Goal: Task Accomplishment & Management: Manage account settings

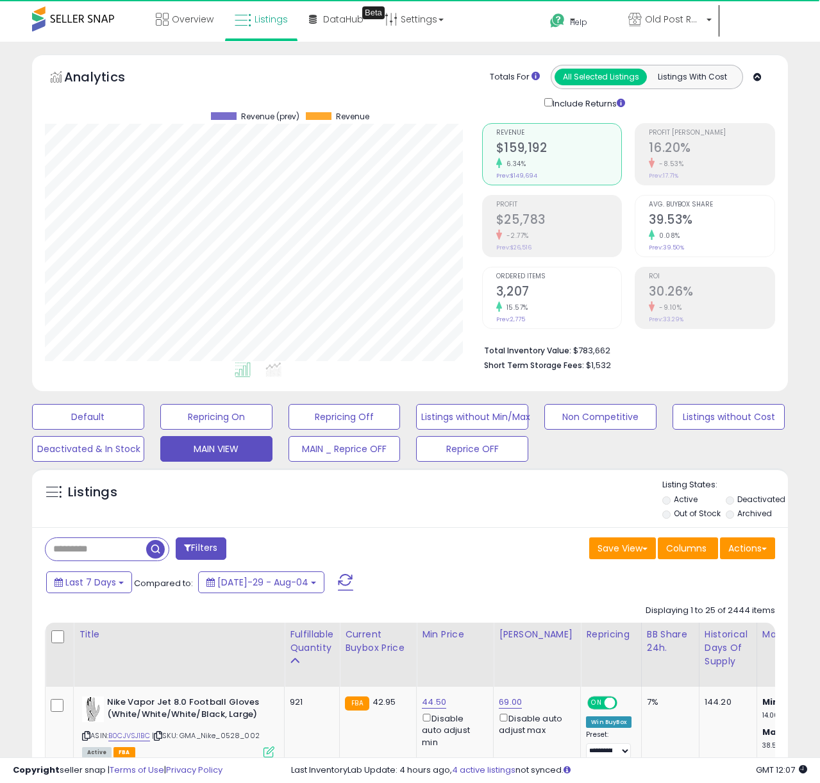
scroll to position [263, 437]
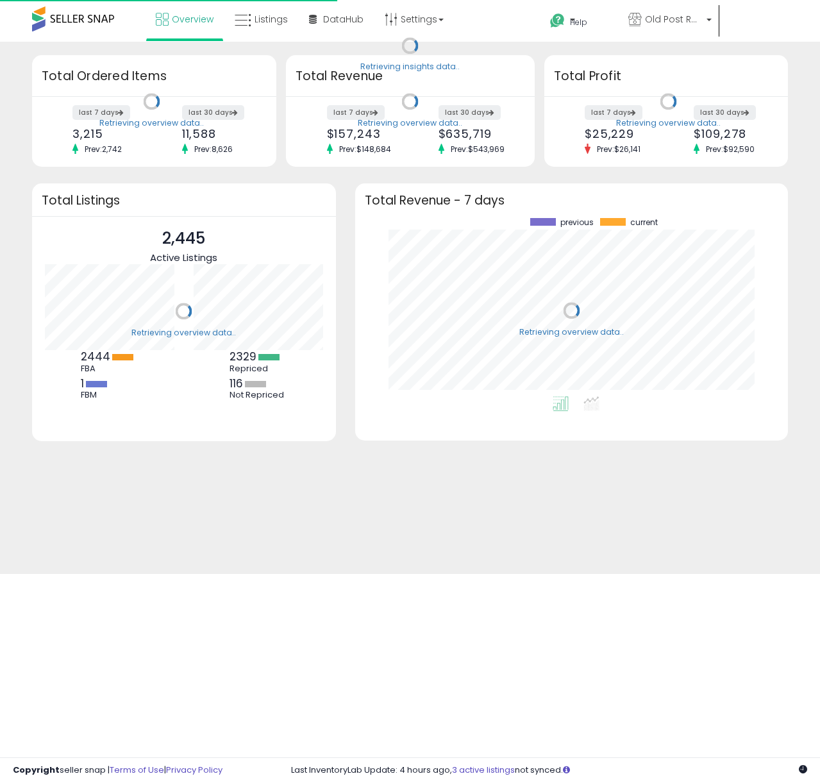
scroll to position [178, 407]
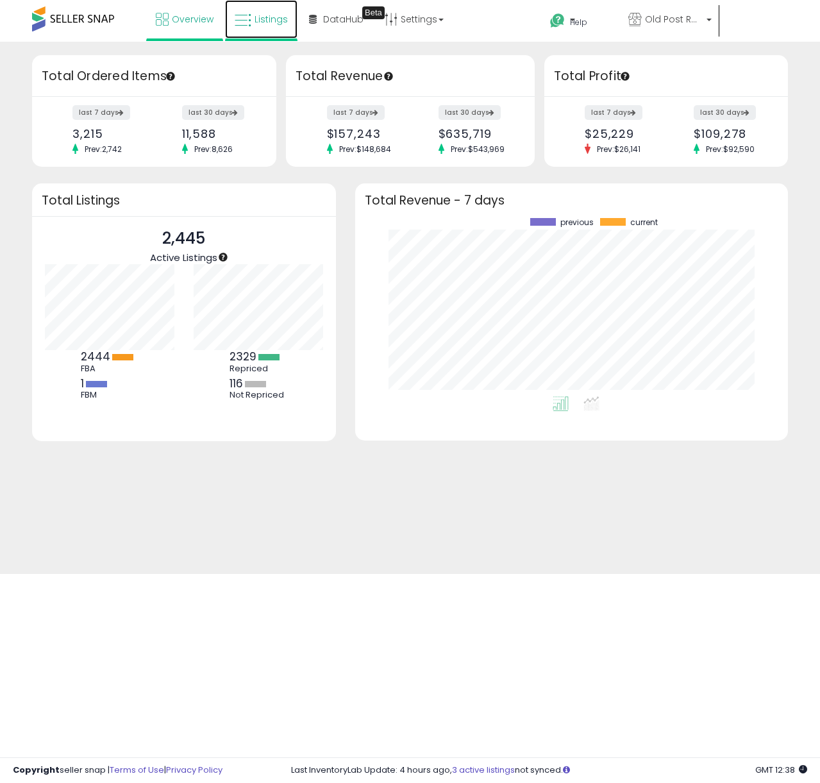
click at [252, 13] on link "Listings" at bounding box center [261, 19] width 72 height 38
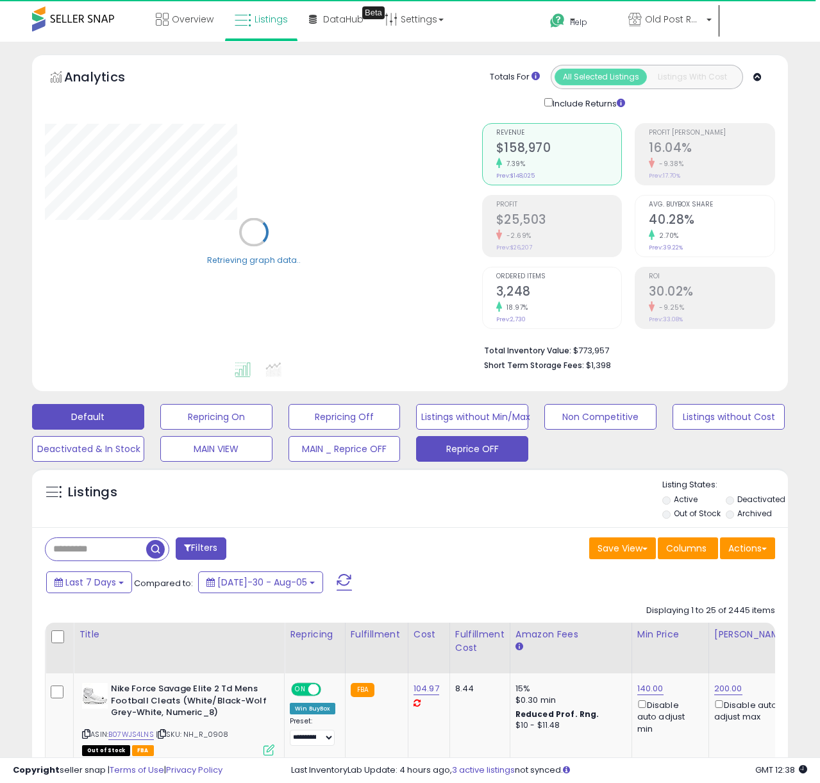
click at [272, 429] on button "Reprice OFF" at bounding box center [216, 417] width 112 height 26
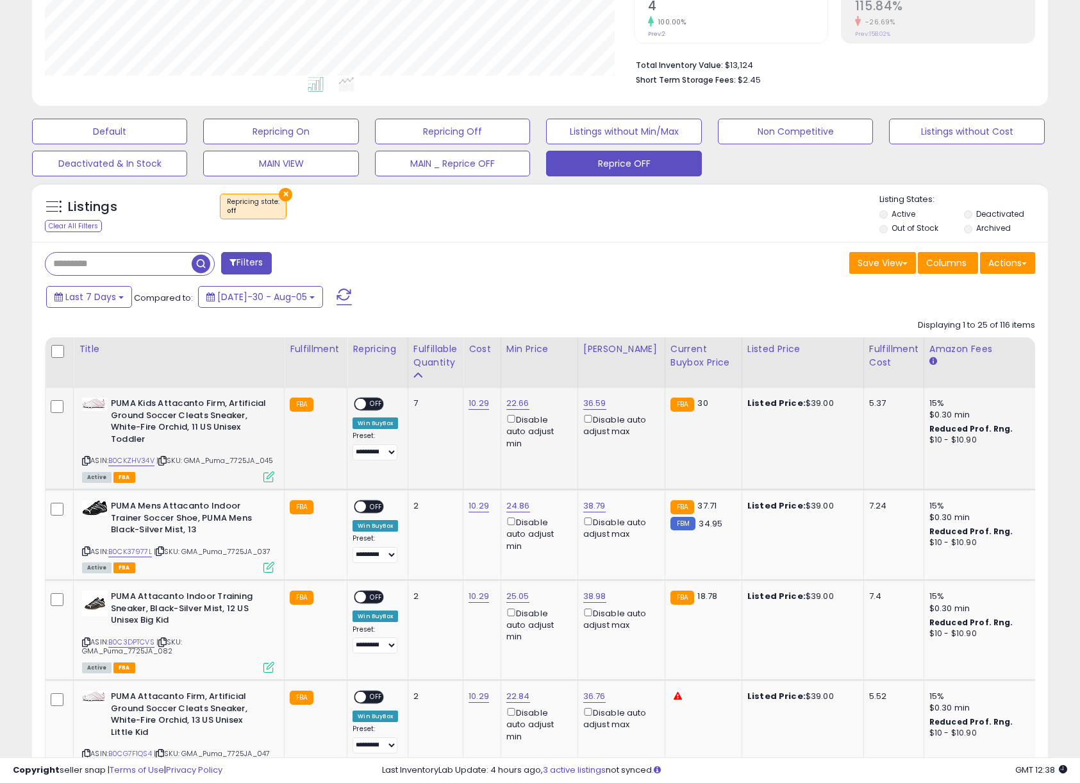
scroll to position [386, 0]
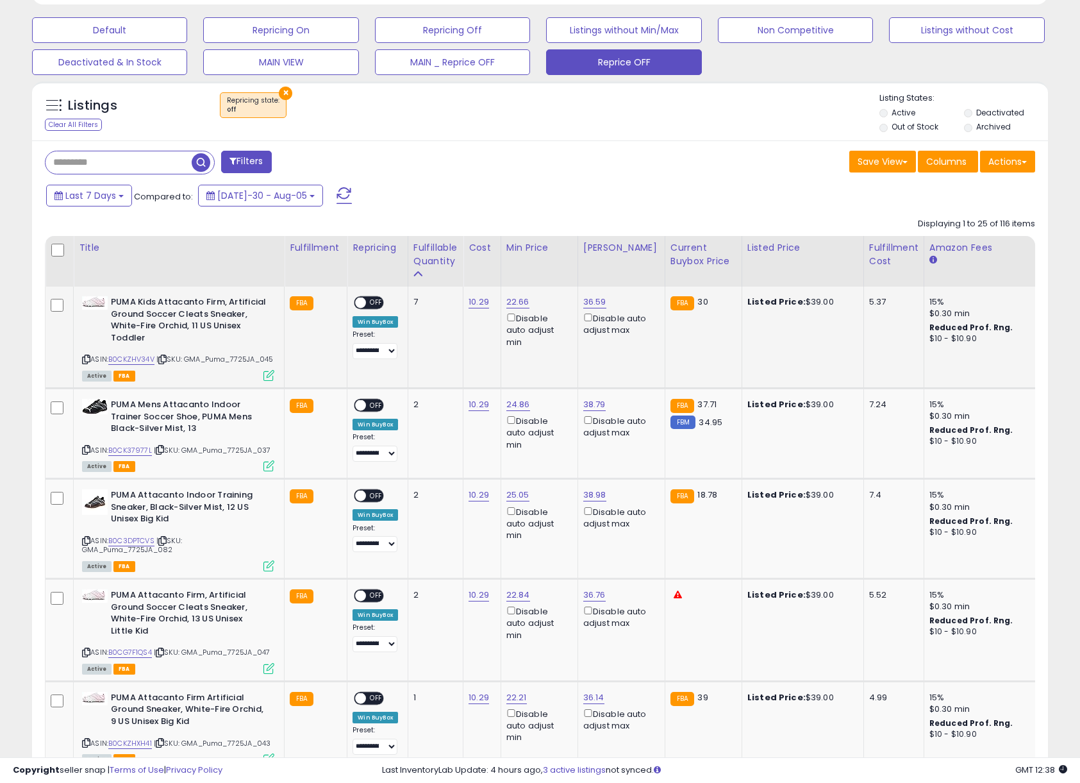
click at [375, 302] on span "OFF" at bounding box center [377, 302] width 21 height 11
click at [519, 299] on link "22.66" at bounding box center [517, 301] width 23 height 13
drag, startPoint x: 488, startPoint y: 260, endPoint x: 385, endPoint y: 257, distance: 103.9
type input "**"
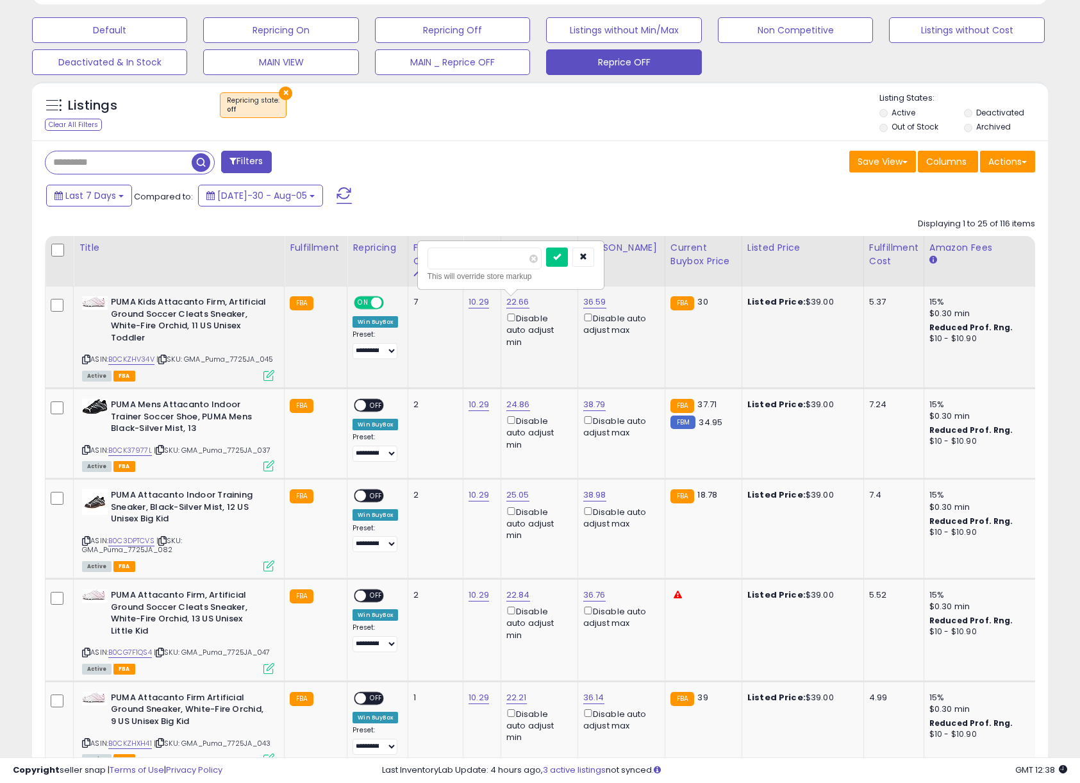
click button "submit" at bounding box center [557, 256] width 22 height 19
click at [601, 304] on link "36.59" at bounding box center [594, 301] width 23 height 13
type input "**"
click button "submit" at bounding box center [634, 256] width 22 height 19
click at [511, 308] on link "24.86" at bounding box center [517, 301] width 23 height 13
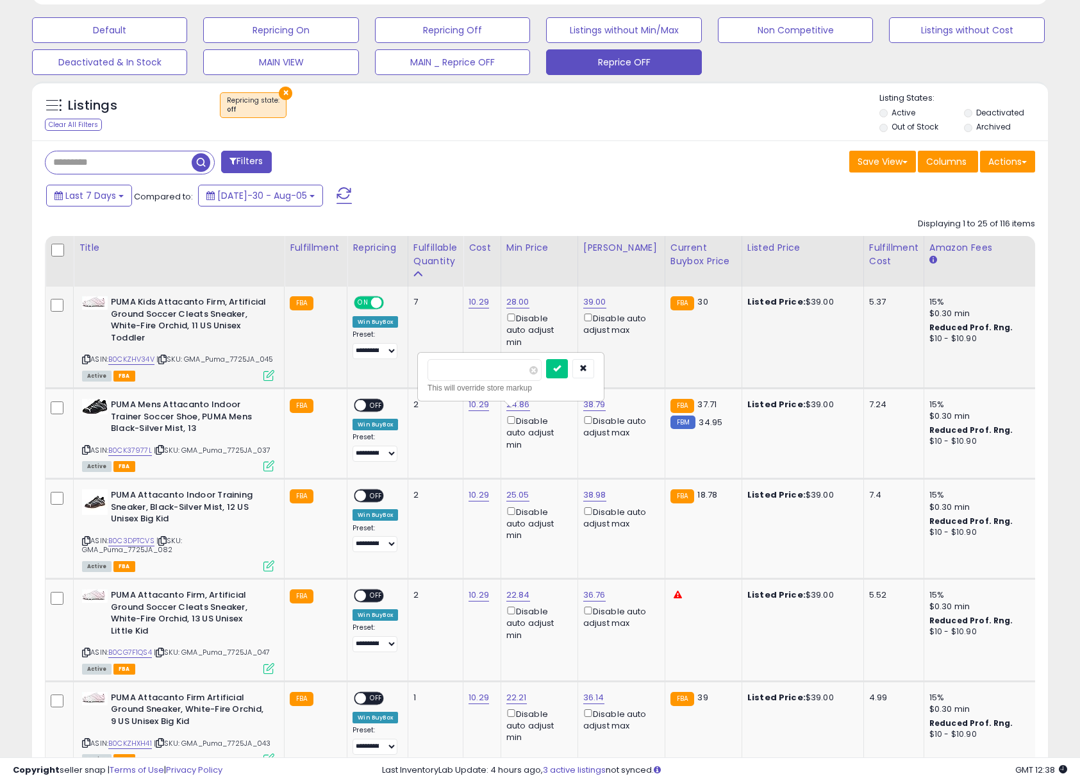
drag, startPoint x: 451, startPoint y: 367, endPoint x: 311, endPoint y: 364, distance: 139.1
type input "**"
click button "submit" at bounding box center [557, 368] width 22 height 19
click at [605, 413] on div "38.79 Disable auto adjust max" at bounding box center [619, 419] width 72 height 40
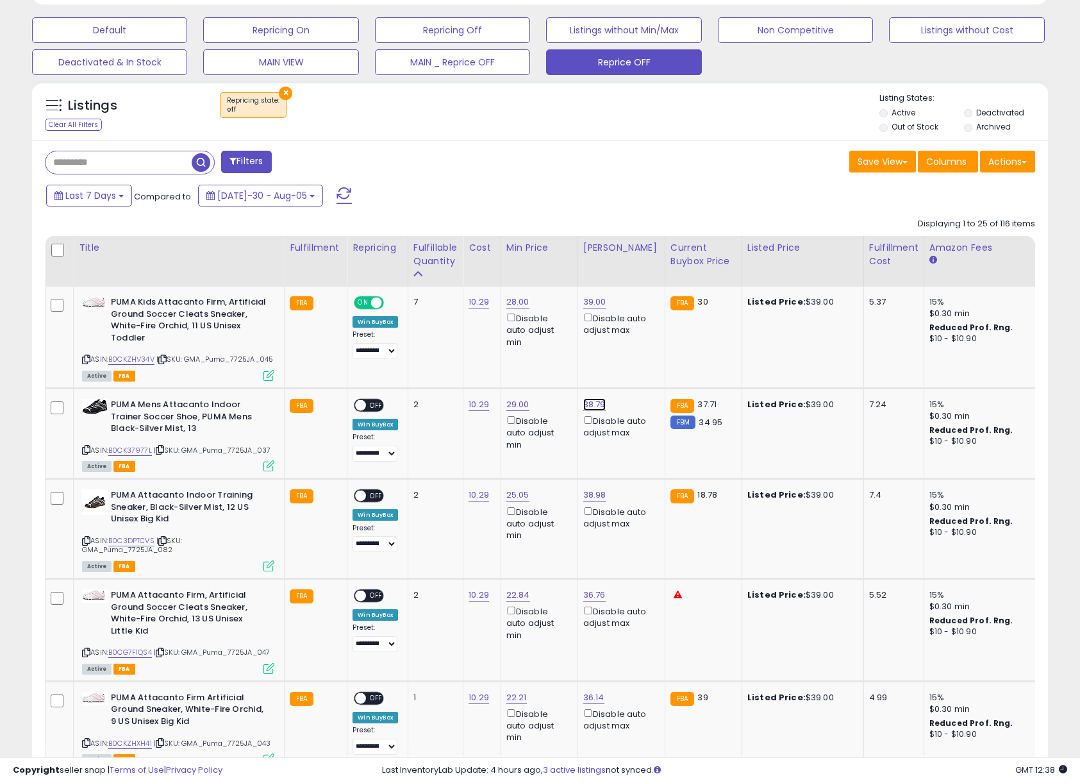
drag, startPoint x: 597, startPoint y: 413, endPoint x: 561, endPoint y: 381, distance: 48.2
click at [597, 308] on link "38.79" at bounding box center [594, 301] width 23 height 13
drag, startPoint x: 542, startPoint y: 369, endPoint x: 447, endPoint y: 367, distance: 95.5
type input "**"
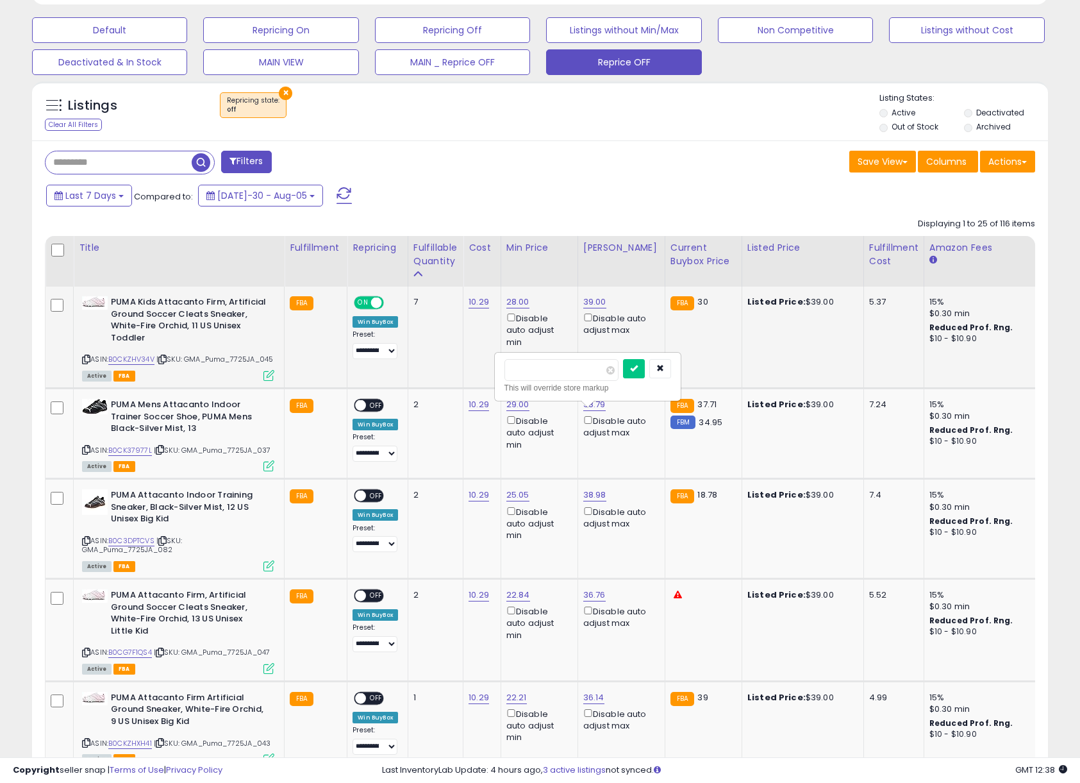
click button "submit" at bounding box center [634, 368] width 22 height 19
drag, startPoint x: 376, startPoint y: 419, endPoint x: 380, endPoint y: 486, distance: 68.0
click at [376, 411] on span "OFF" at bounding box center [377, 405] width 21 height 11
click at [373, 501] on span "OFF" at bounding box center [377, 495] width 21 height 11
click at [370, 601] on span "OFF" at bounding box center [377, 595] width 21 height 11
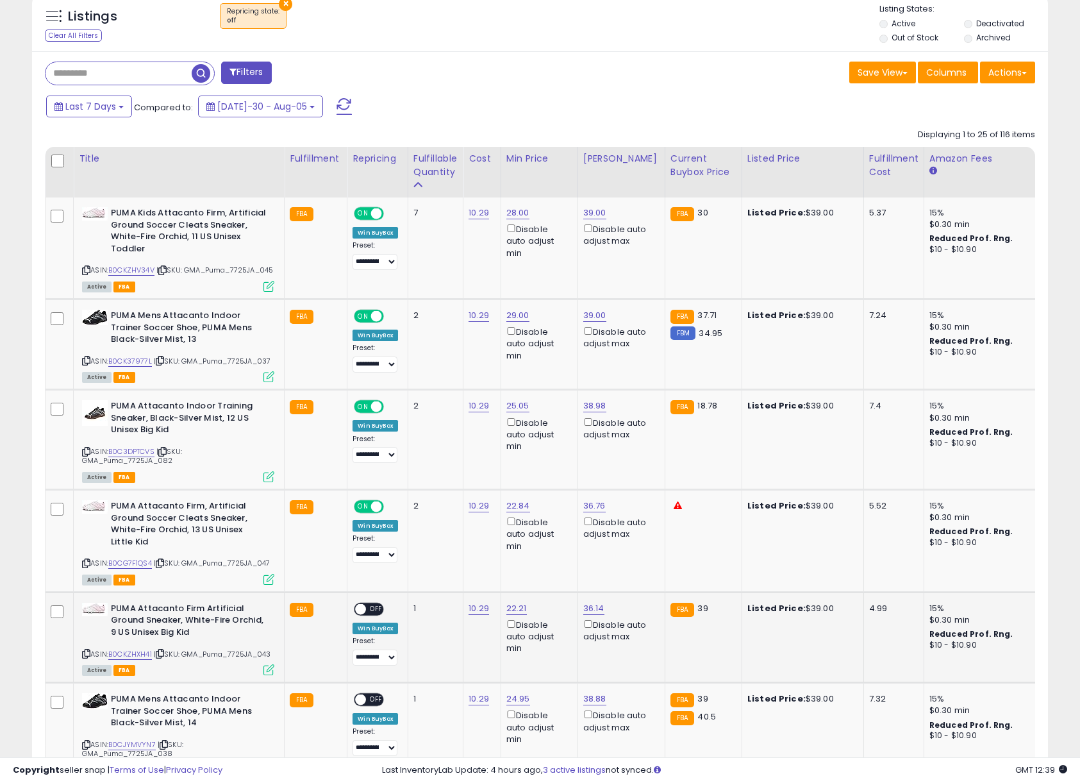
click at [374, 614] on span "OFF" at bounding box center [377, 608] width 21 height 11
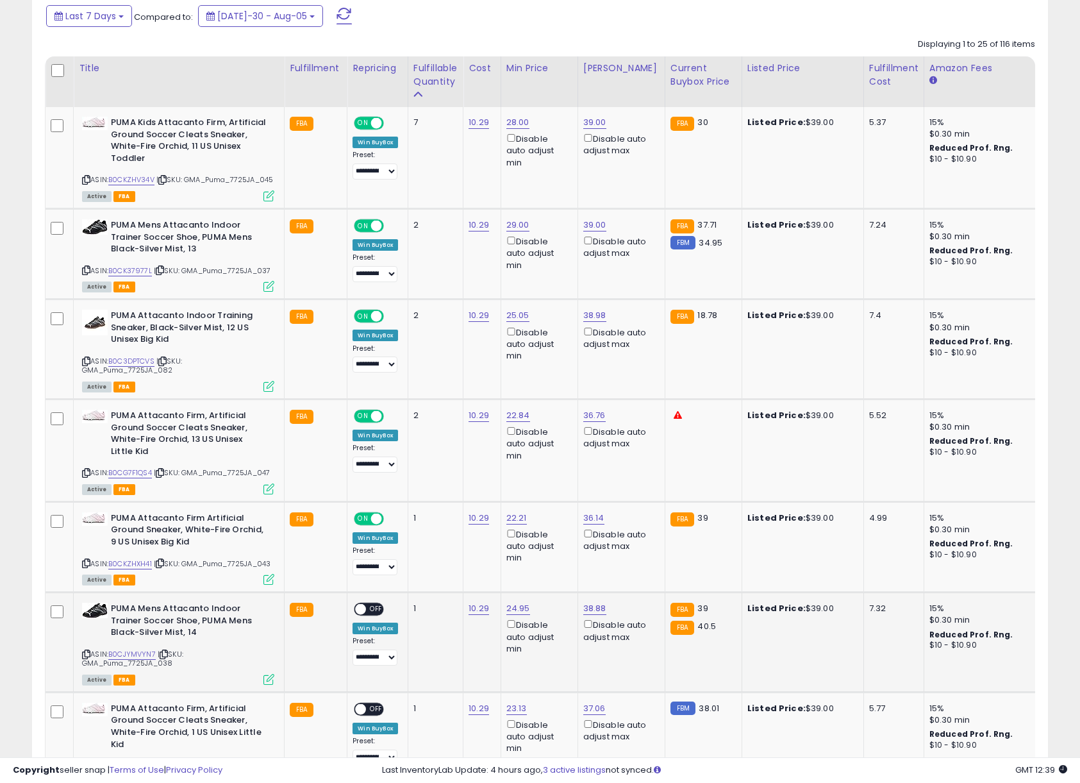
scroll to position [574, 0]
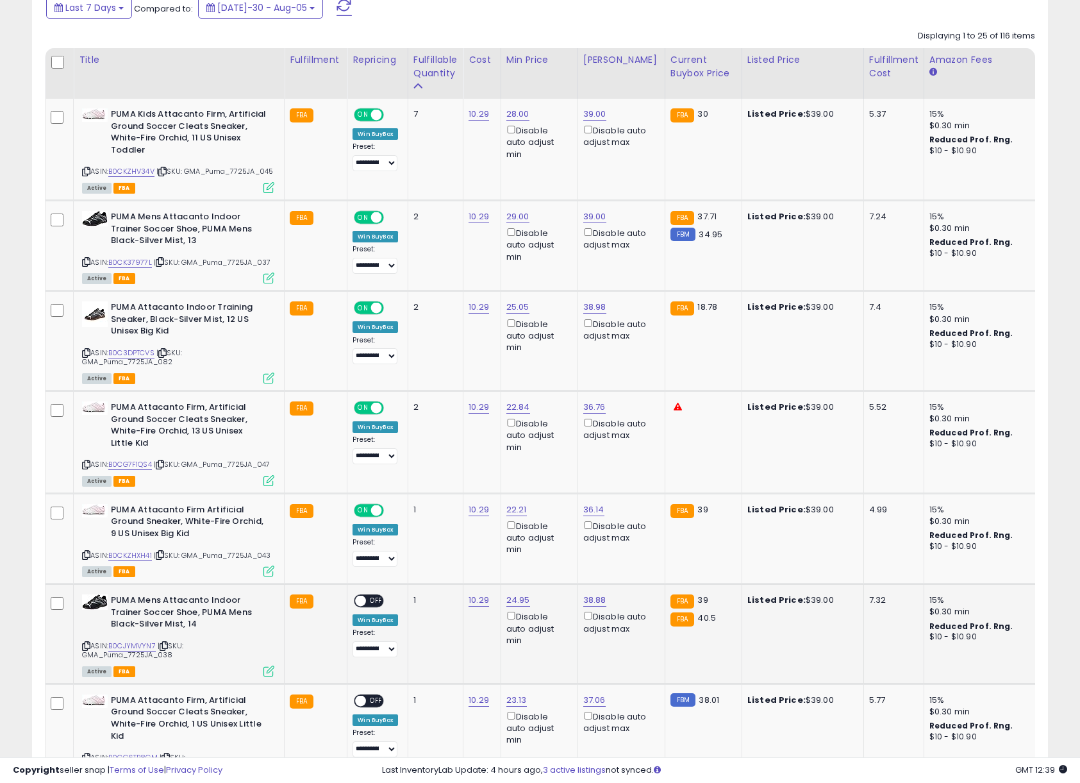
click at [375, 606] on span "OFF" at bounding box center [377, 600] width 21 height 11
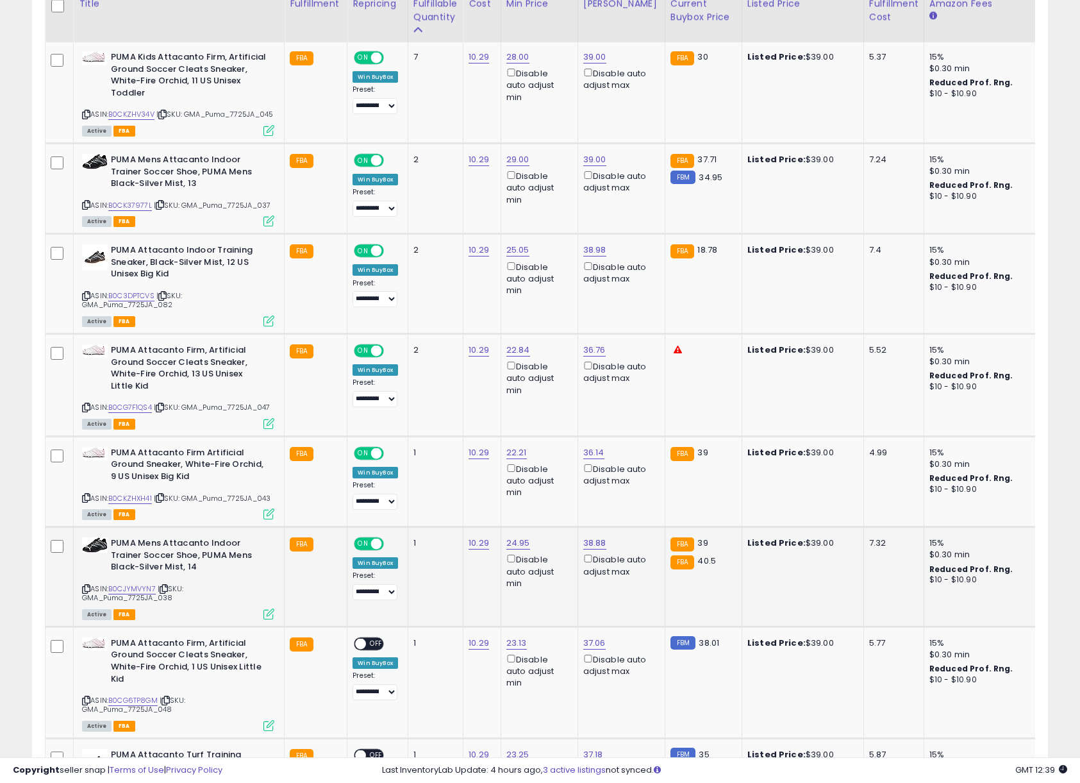
scroll to position [633, 0]
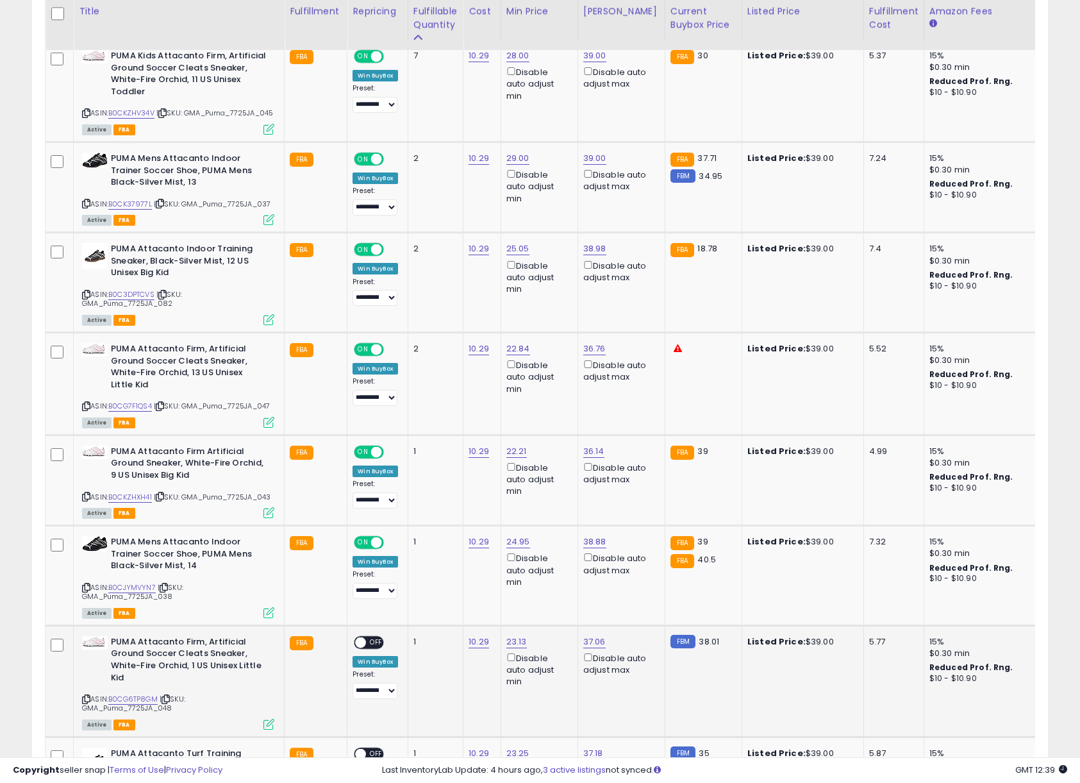
click at [367, 649] on div "ON OFF" at bounding box center [369, 641] width 30 height 13
click at [372, 647] on span "OFF" at bounding box center [377, 641] width 21 height 11
click at [511, 276] on div "Disable auto adjust min" at bounding box center [537, 276] width 62 height 37
click at [513, 62] on link "25.05" at bounding box center [517, 55] width 23 height 13
drag, startPoint x: 492, startPoint y: 228, endPoint x: 298, endPoint y: 217, distance: 193.9
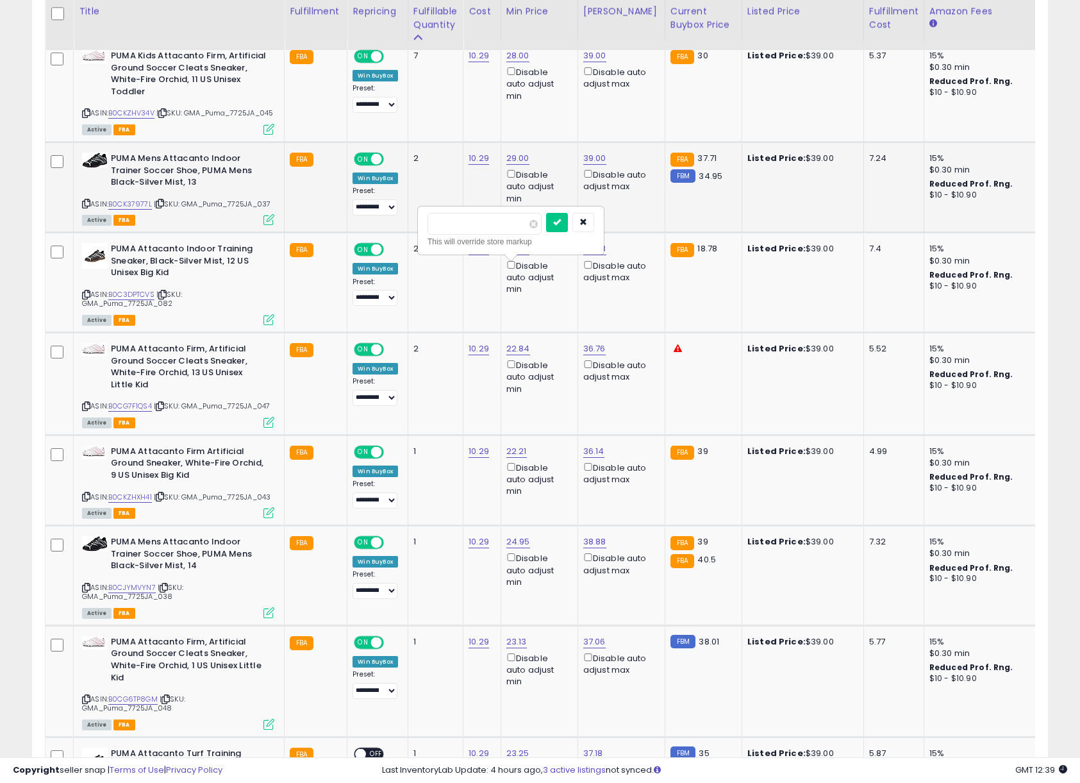
type input "**"
click button "submit" at bounding box center [557, 222] width 22 height 19
click at [598, 62] on link "38.98" at bounding box center [594, 55] width 23 height 13
drag, startPoint x: 545, startPoint y: 233, endPoint x: 449, endPoint y: 223, distance: 96.6
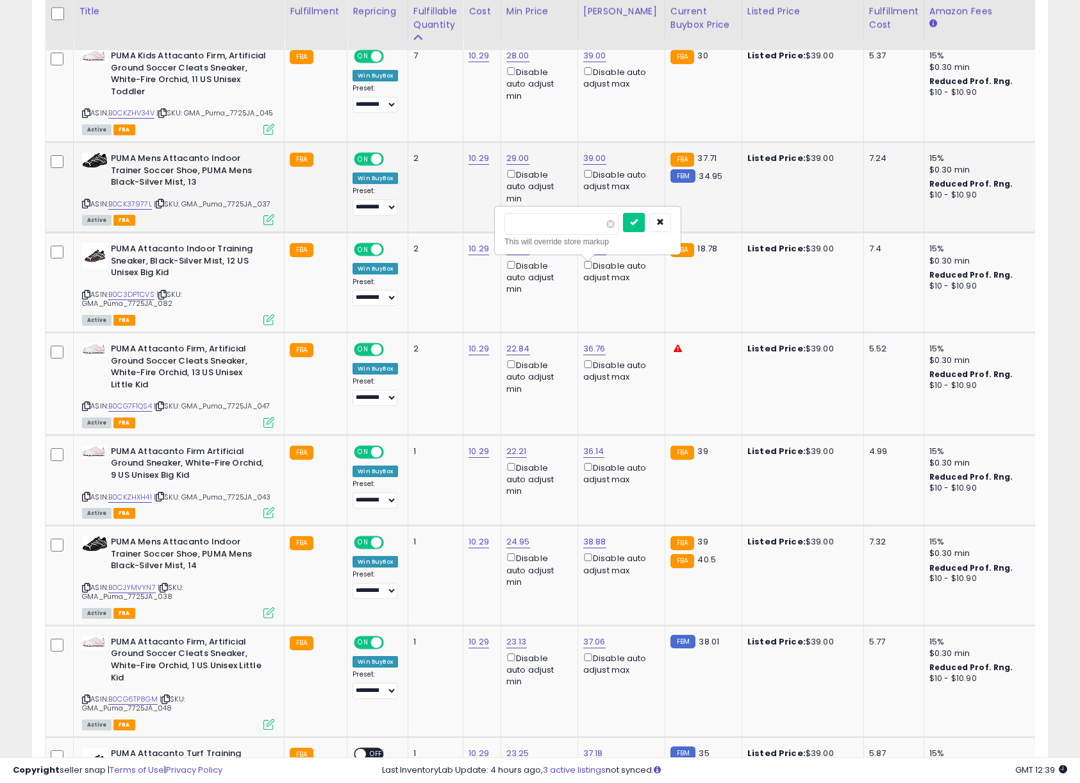
type input "**"
click button "submit" at bounding box center [634, 222] width 22 height 19
click at [521, 62] on link "22.84" at bounding box center [517, 55] width 23 height 13
drag, startPoint x: 397, startPoint y: 319, endPoint x: 360, endPoint y: 320, distance: 37.2
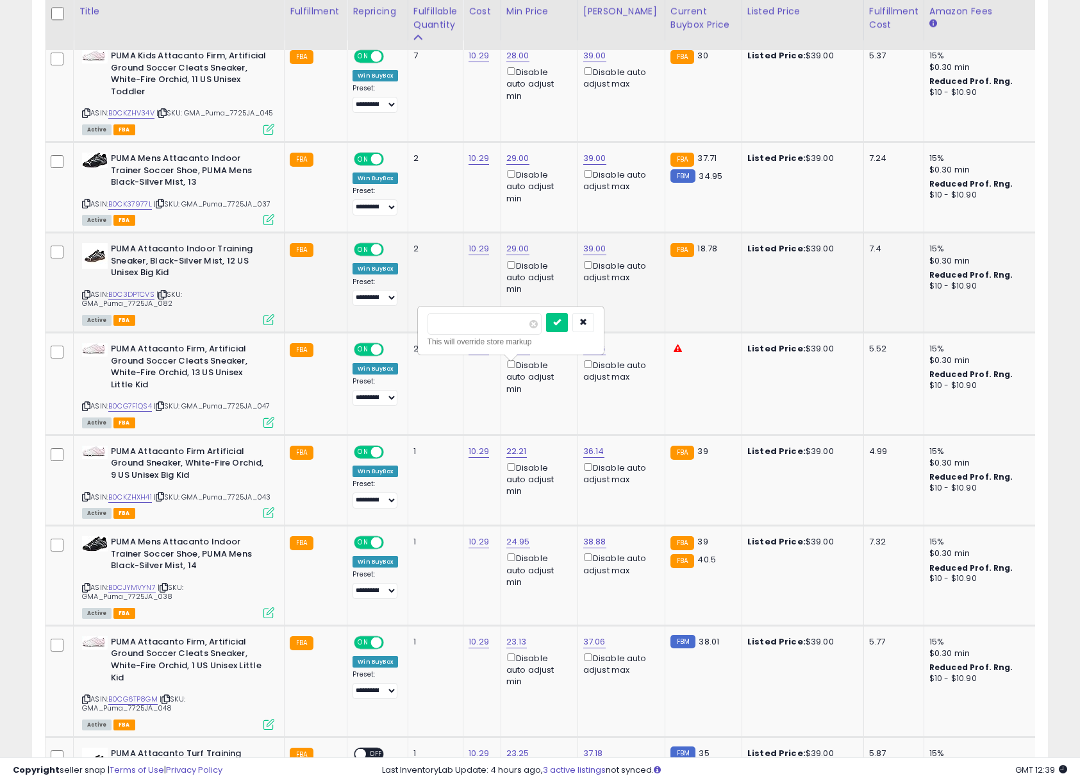
type input "*"
type input "**"
click button "submit" at bounding box center [557, 322] width 22 height 19
click at [602, 62] on link "36.76" at bounding box center [594, 55] width 23 height 13
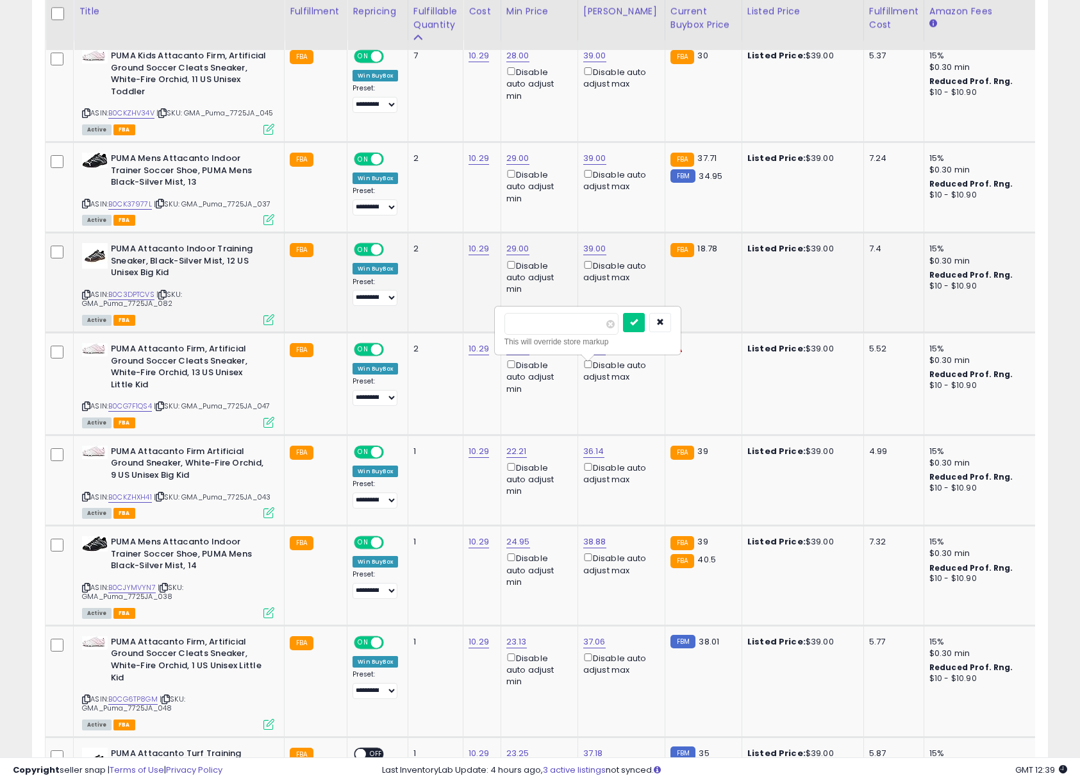
drag, startPoint x: 554, startPoint y: 326, endPoint x: 424, endPoint y: 311, distance: 130.9
type input "**"
click button "submit" at bounding box center [634, 322] width 22 height 19
drag, startPoint x: 513, startPoint y: 477, endPoint x: 512, endPoint y: 484, distance: 6.4
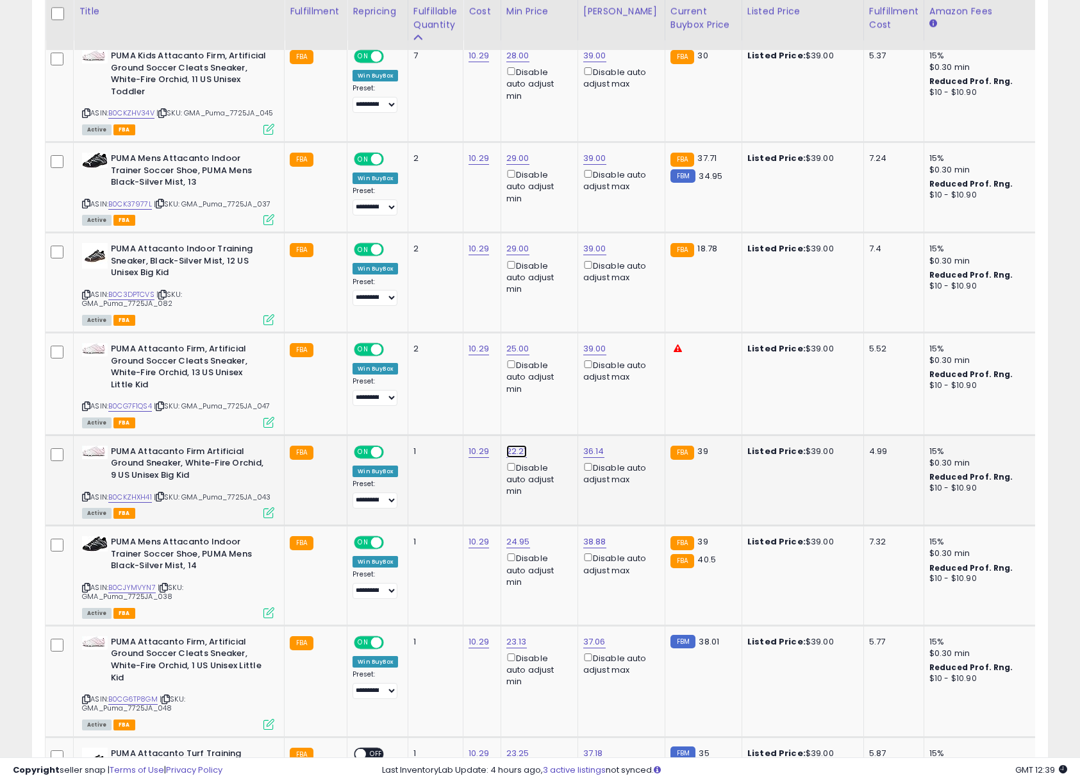
click at [513, 62] on link "22.21" at bounding box center [517, 55] width 23 height 13
drag, startPoint x: 477, startPoint y: 438, endPoint x: 328, endPoint y: 425, distance: 150.6
type input "**"
click button "submit" at bounding box center [555, 433] width 22 height 19
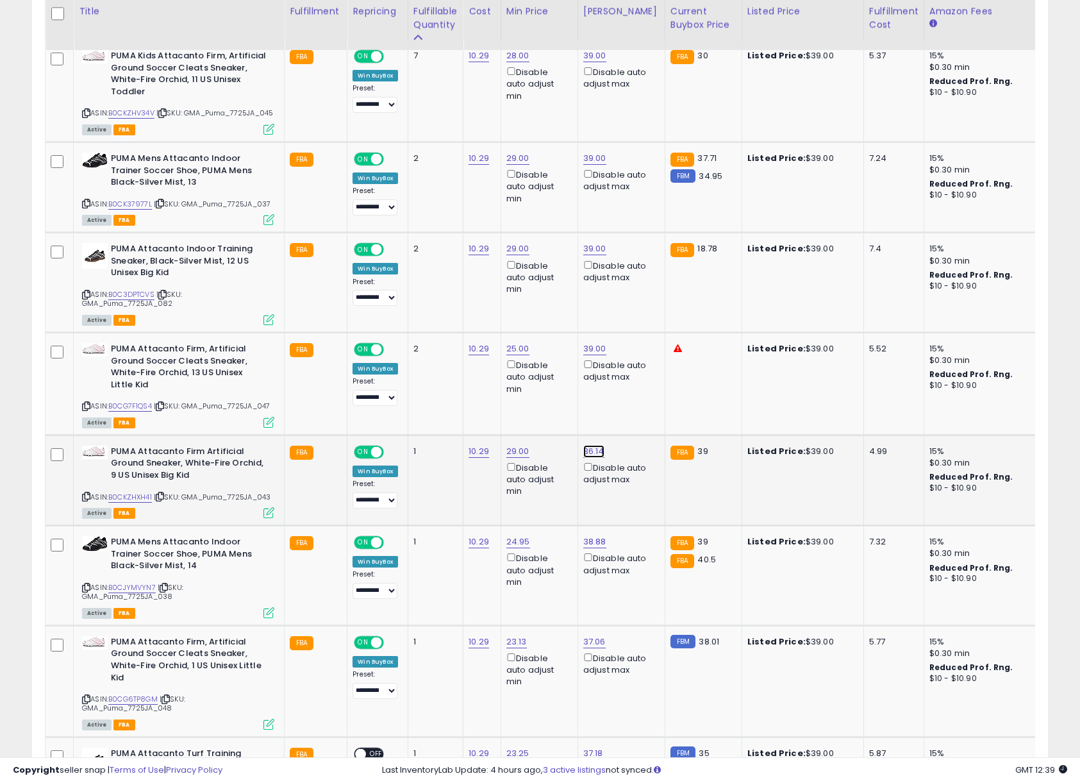
drag, startPoint x: 598, startPoint y: 479, endPoint x: 578, endPoint y: 471, distance: 21.3
click at [598, 62] on link "36.14" at bounding box center [594, 55] width 23 height 13
drag, startPoint x: 532, startPoint y: 438, endPoint x: 506, endPoint y: 435, distance: 26.5
click at [508, 435] on input "*****" at bounding box center [560, 435] width 114 height 22
type input "*"
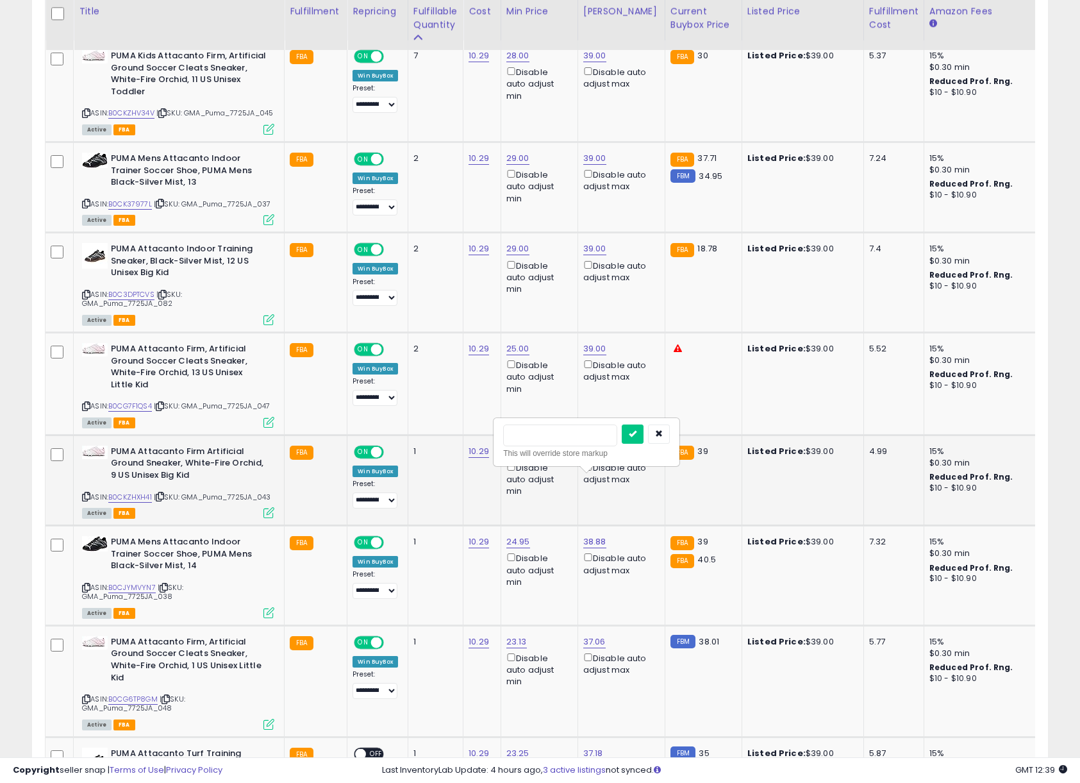
type input "**"
click button "submit" at bounding box center [633, 433] width 22 height 19
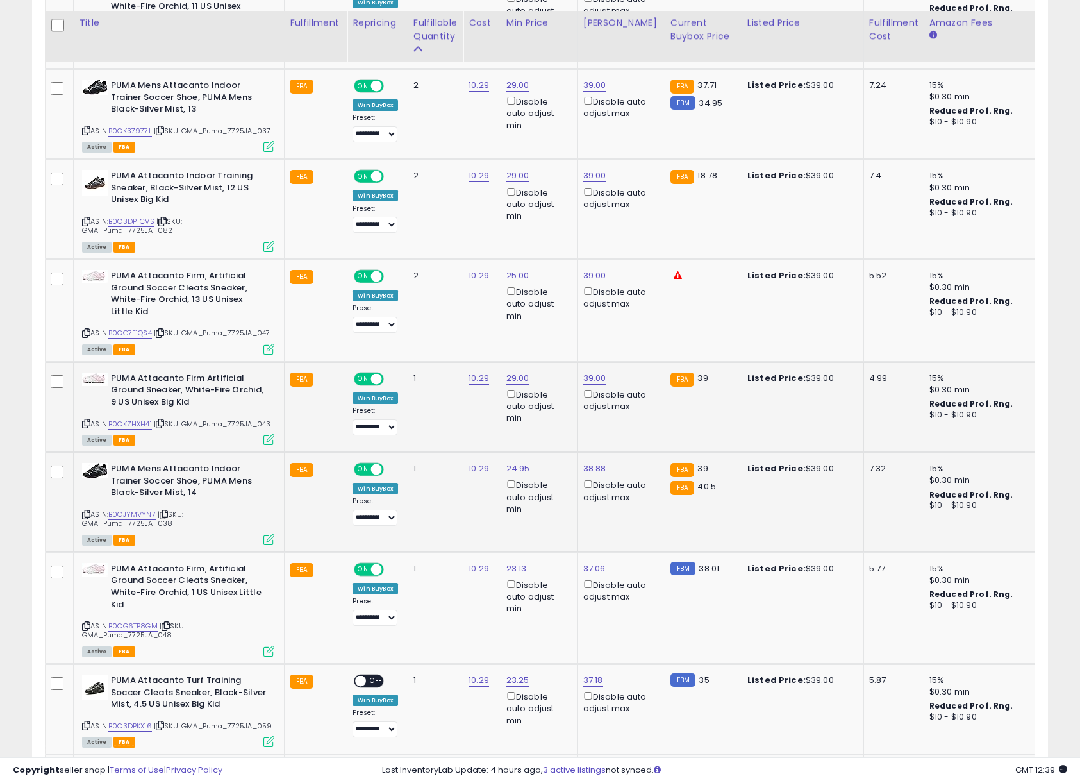
scroll to position [717, 0]
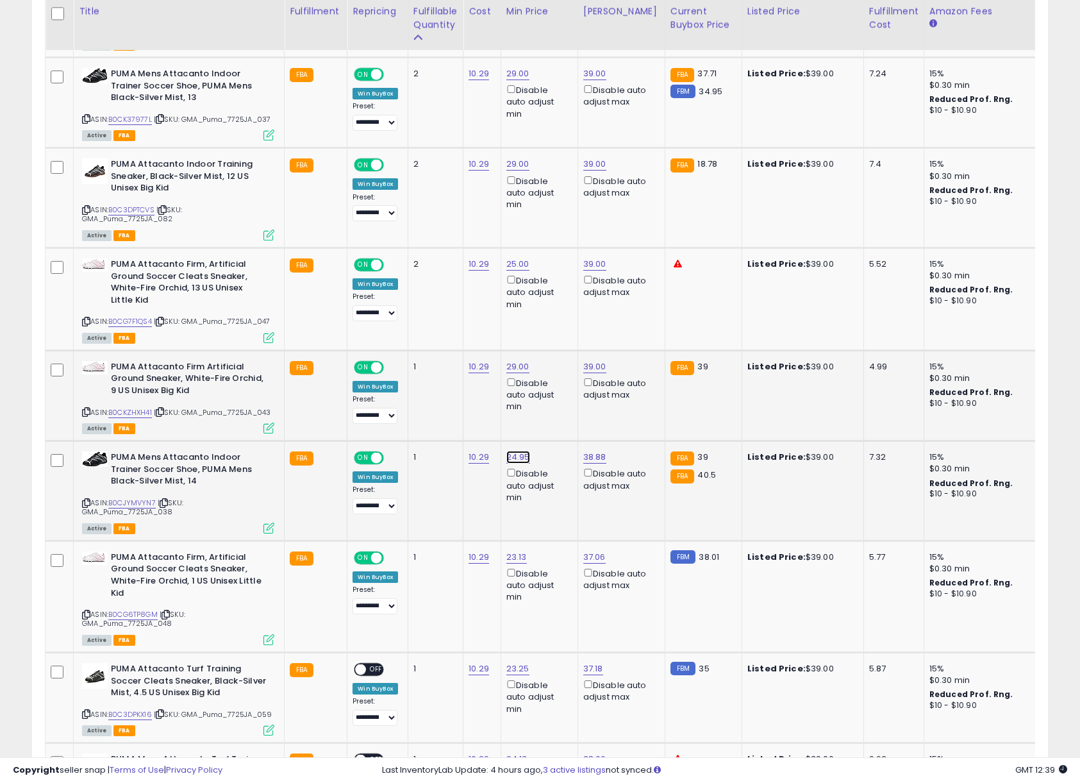
drag, startPoint x: 493, startPoint y: 450, endPoint x: 326, endPoint y: 447, distance: 166.7
type input "**"
click button "submit" at bounding box center [557, 449] width 22 height 19
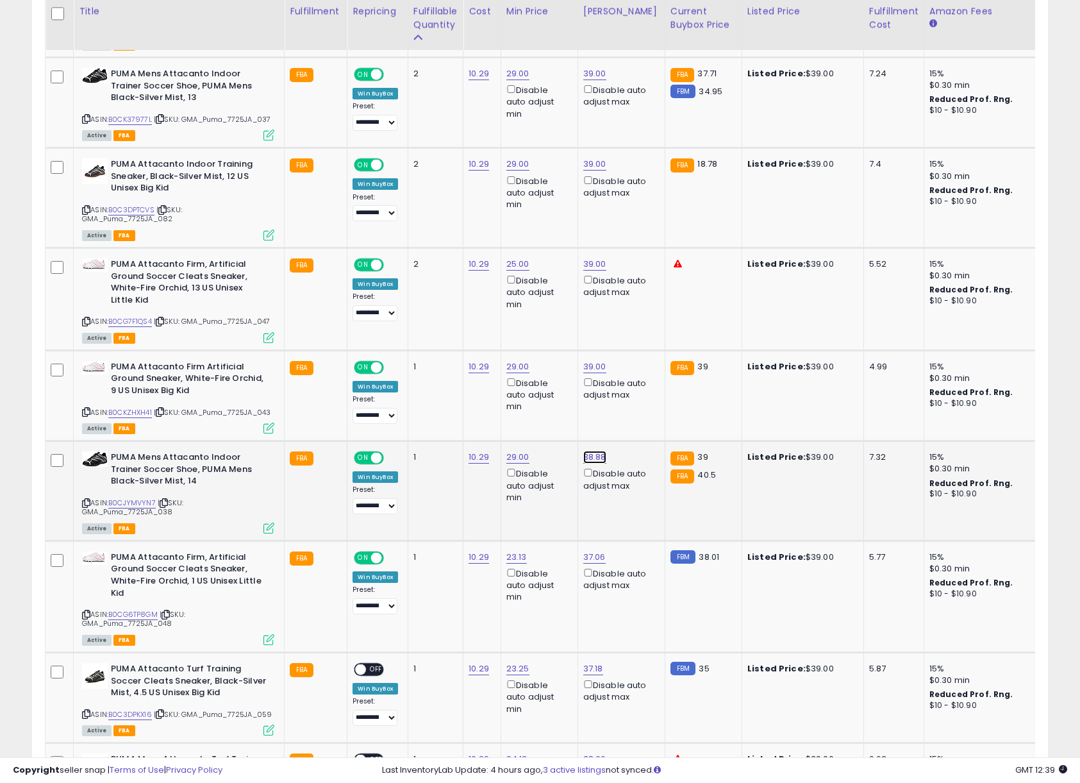
drag, startPoint x: 552, startPoint y: 455, endPoint x: 403, endPoint y: 436, distance: 150.5
type input "**"
click button "submit" at bounding box center [634, 449] width 22 height 19
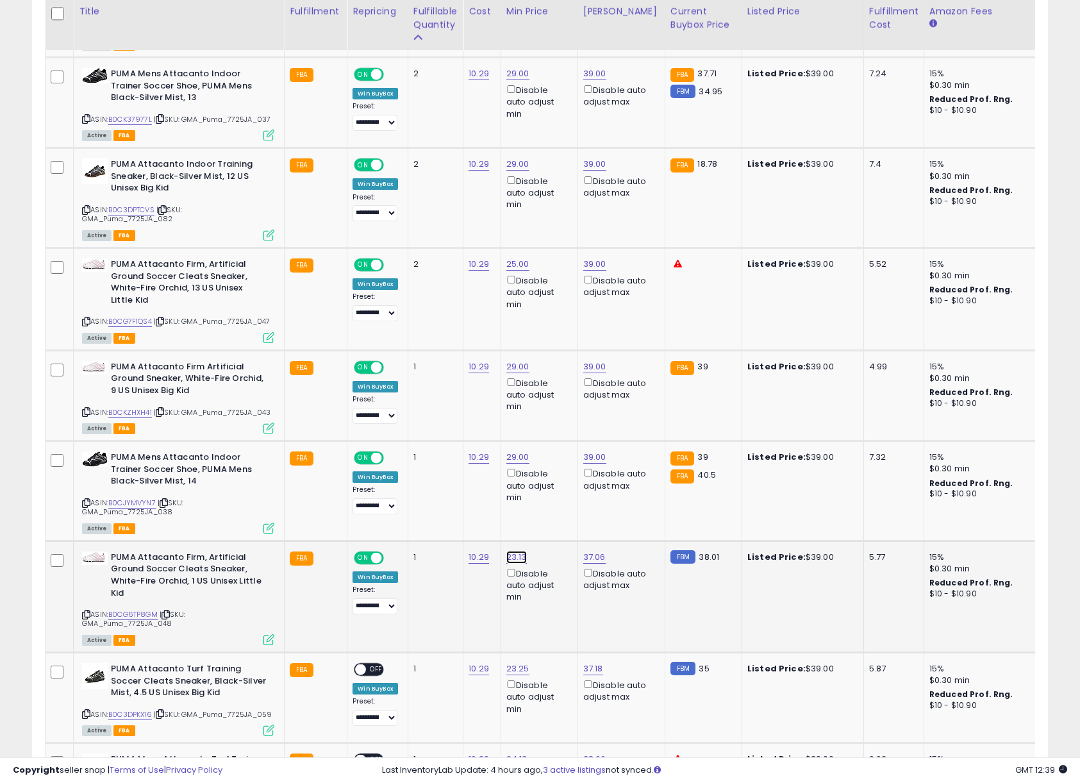
drag, startPoint x: 477, startPoint y: 549, endPoint x: 293, endPoint y: 533, distance: 185.2
type input "*"
type input "**"
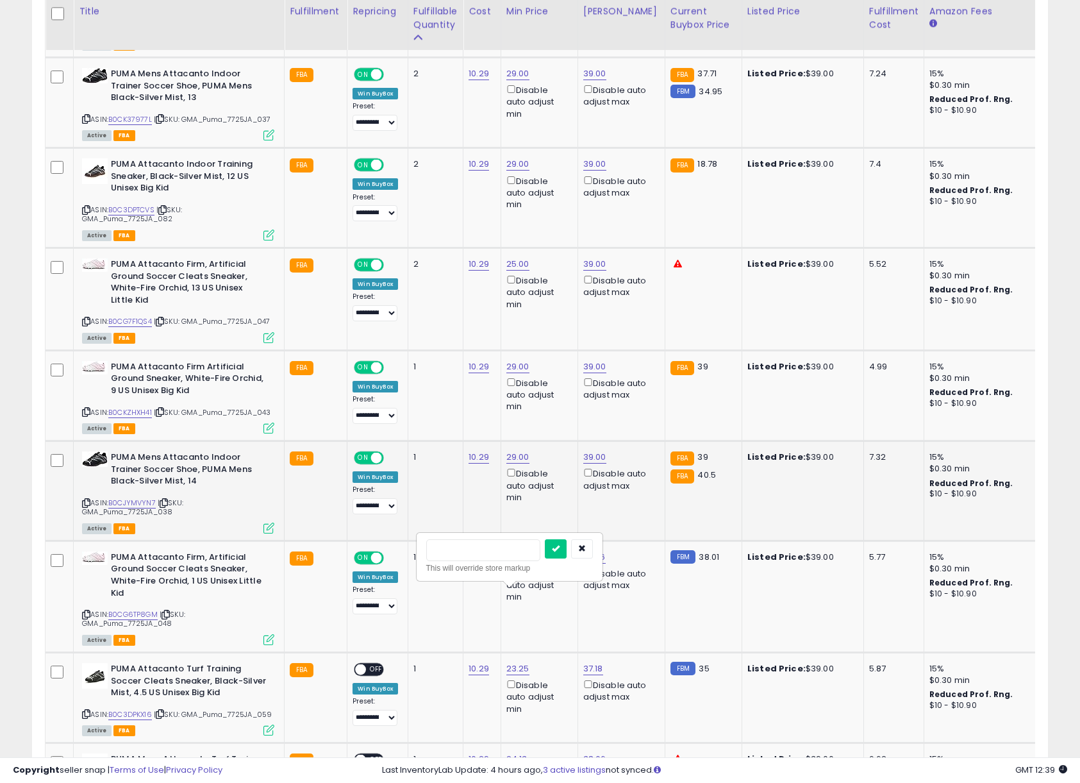
click button "submit" at bounding box center [556, 548] width 22 height 19
drag, startPoint x: 427, startPoint y: 547, endPoint x: 377, endPoint y: 547, distance: 50.6
type input "**"
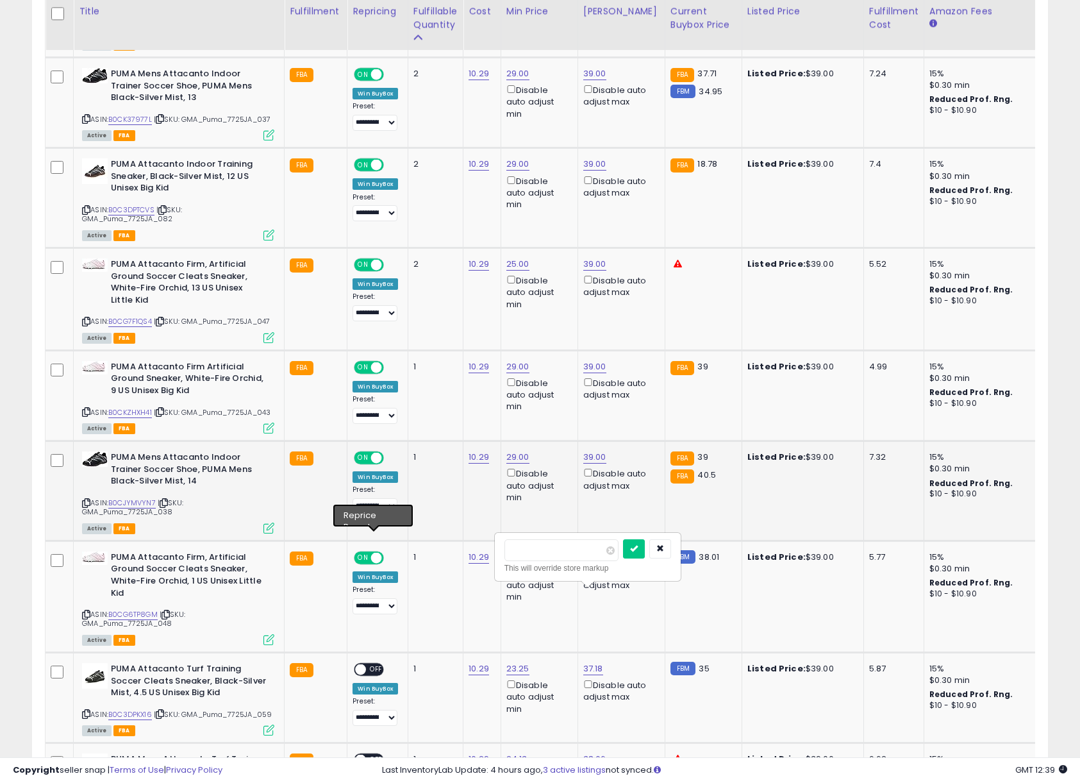
click button "submit" at bounding box center [634, 548] width 22 height 19
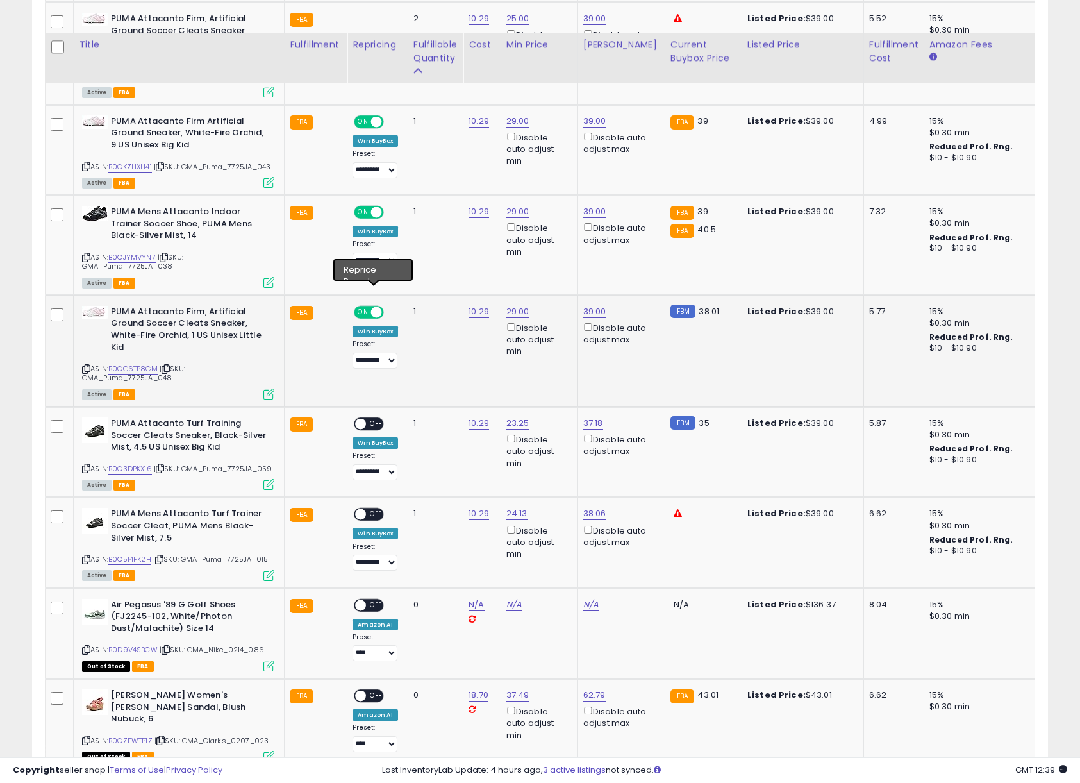
scroll to position [1076, 0]
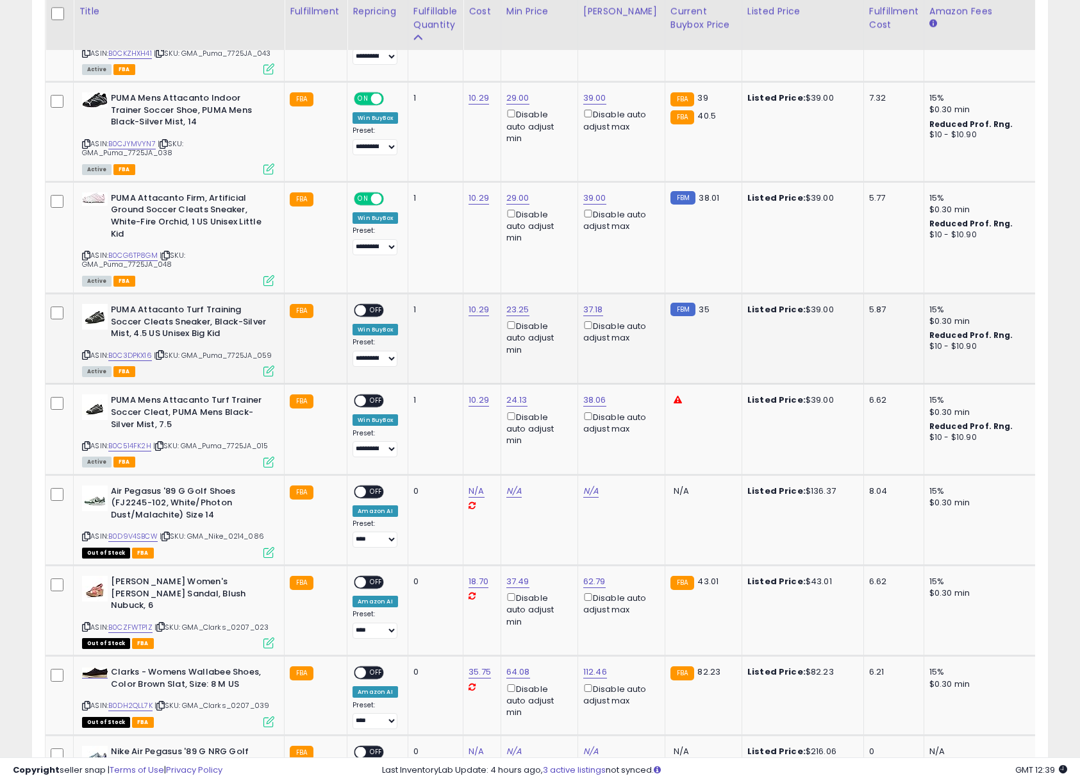
drag, startPoint x: 369, startPoint y: 349, endPoint x: 371, endPoint y: 375, distance: 26.4
click at [369, 316] on span "OFF" at bounding box center [377, 310] width 21 height 11
click at [370, 406] on span "OFF" at bounding box center [377, 400] width 21 height 11
drag, startPoint x: 477, startPoint y: 299, endPoint x: 390, endPoint y: 285, distance: 87.7
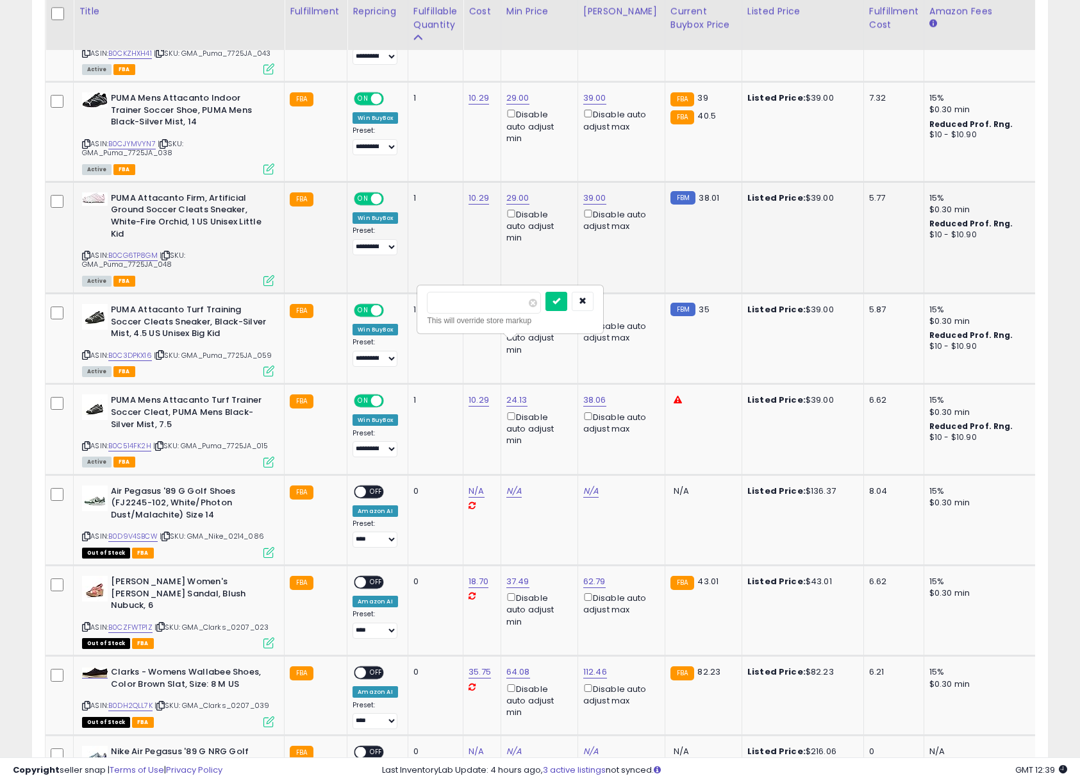
click at [398, 285] on tbody "PUMA Kids Attacanto Firm, Artificial Ground Soccer Cleats Sneaker, White-Fire O…" at bounding box center [967, 773] width 1842 height 2353
type input "**"
click button "submit" at bounding box center [556, 301] width 22 height 19
drag, startPoint x: 548, startPoint y: 297, endPoint x: 424, endPoint y: 289, distance: 124.6
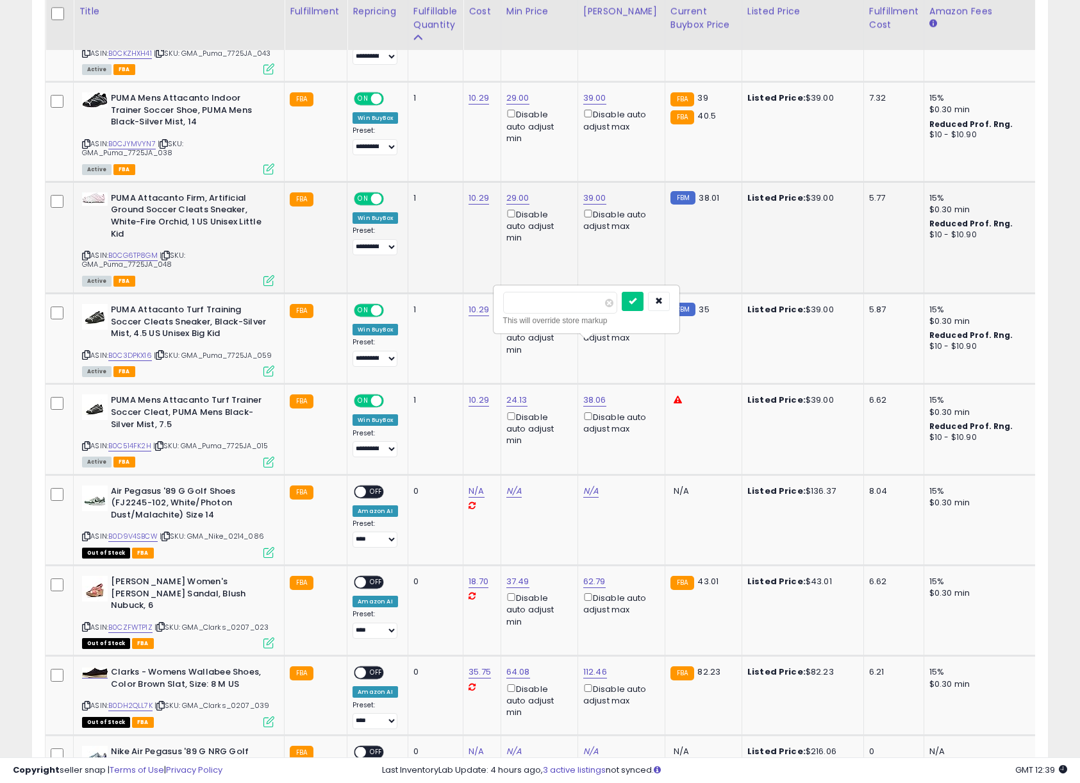
click at [429, 288] on tbody "PUMA Kids Attacanto Firm, Artificial Ground Soccer Cleats Sneaker, White-Fire O…" at bounding box center [967, 773] width 1842 height 2353
type input "*"
type input "**"
click button "submit" at bounding box center [633, 301] width 22 height 19
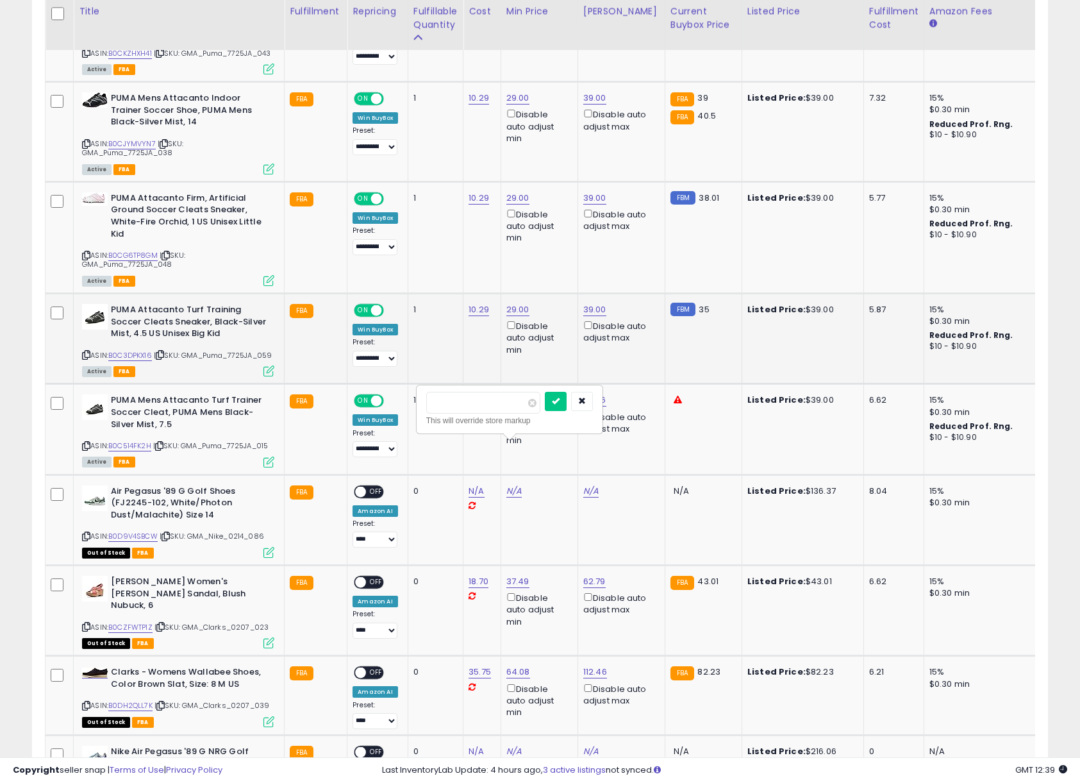
drag, startPoint x: 467, startPoint y: 400, endPoint x: 375, endPoint y: 394, distance: 92.5
click at [378, 394] on tbody "PUMA Kids Attacanto Firm, Artificial Ground Soccer Cleats Sneaker, White-Fire O…" at bounding box center [967, 773] width 1842 height 2353
type input "**"
click button "submit" at bounding box center [556, 401] width 22 height 19
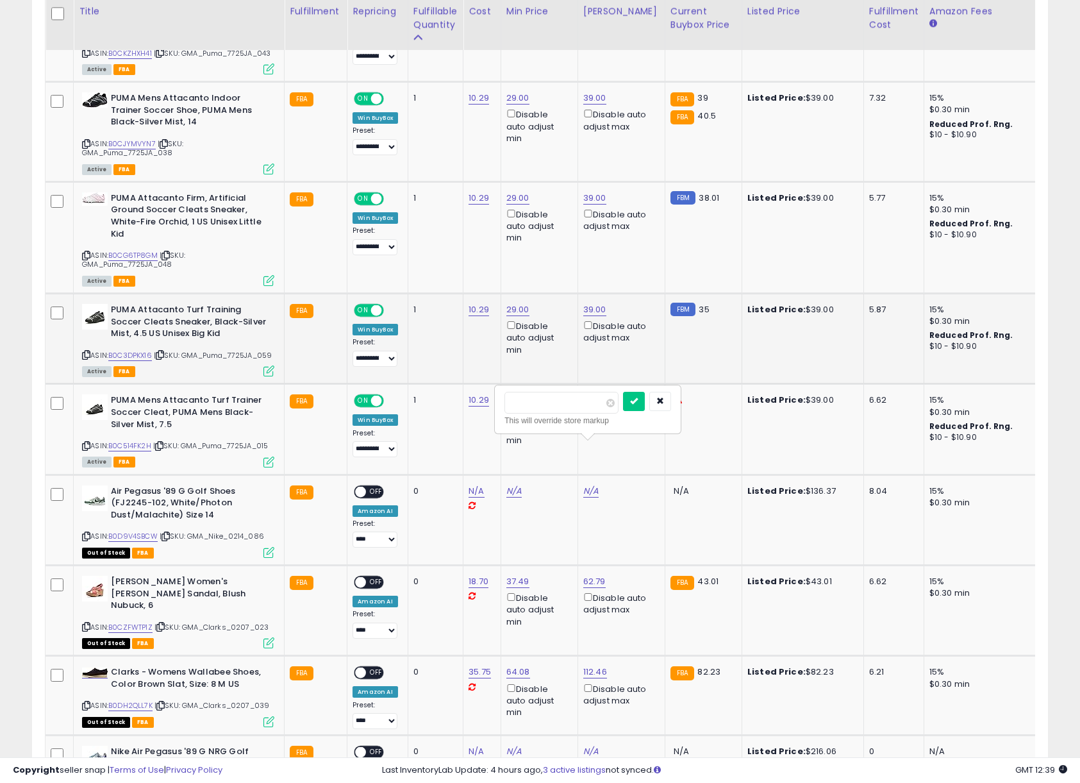
drag, startPoint x: 551, startPoint y: 401, endPoint x: 421, endPoint y: 402, distance: 130.1
click at [426, 402] on tbody "PUMA Kids Attacanto Firm, Artificial Ground Soccer Cleats Sneaker, White-Fire O…" at bounding box center [967, 773] width 1842 height 2353
type input "**"
click button "submit" at bounding box center [634, 401] width 22 height 19
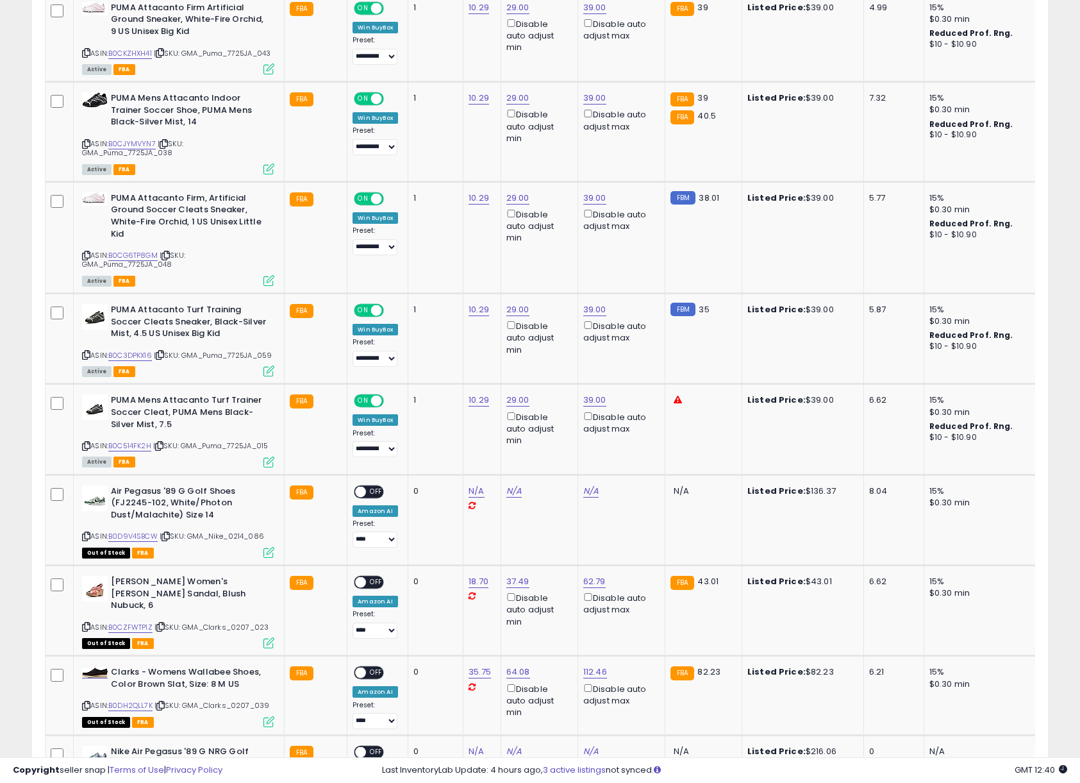
scroll to position [0, 0]
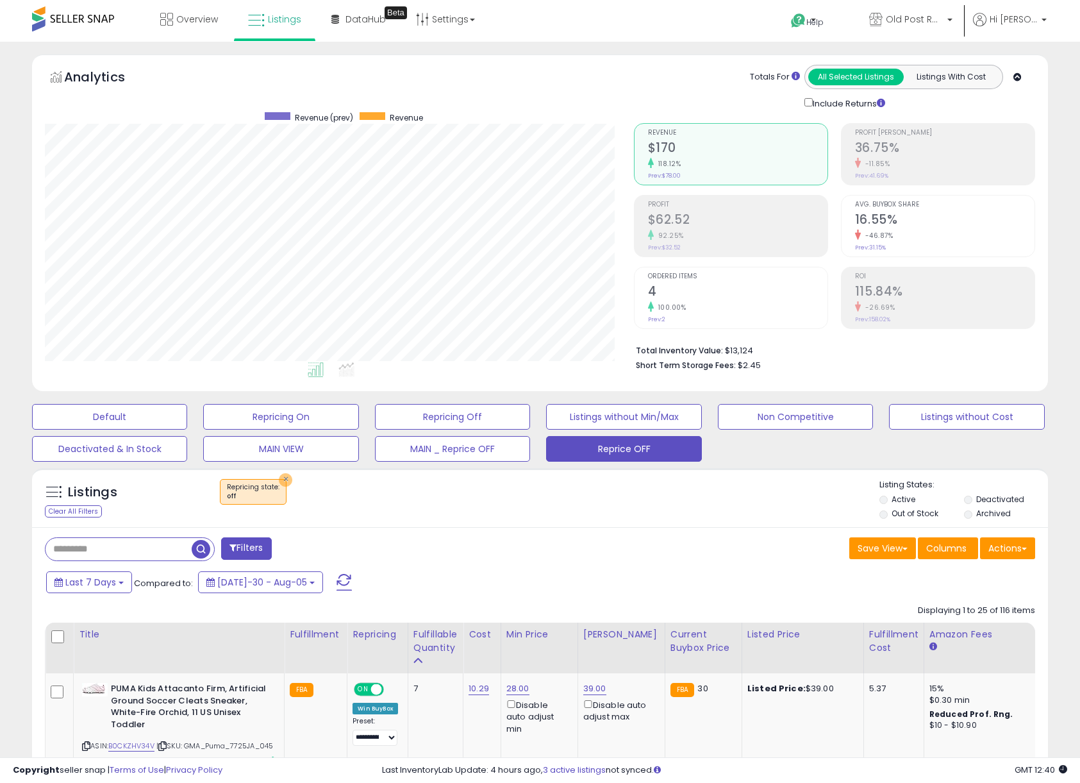
click at [283, 474] on button "×" at bounding box center [285, 479] width 13 height 13
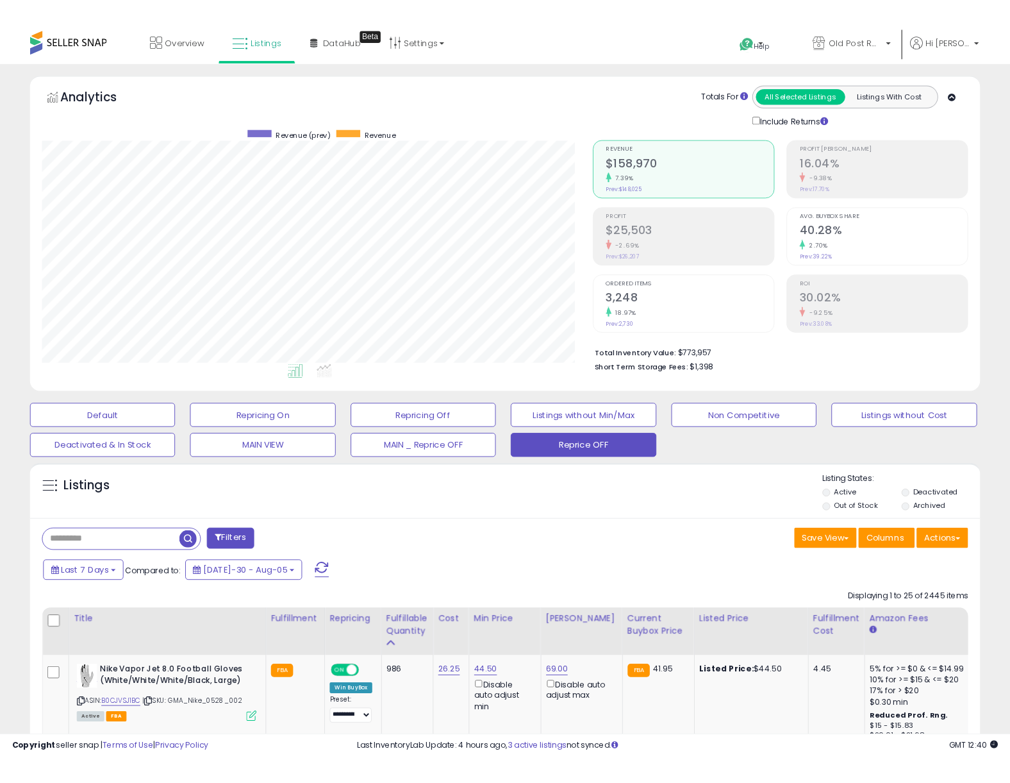
scroll to position [263, 588]
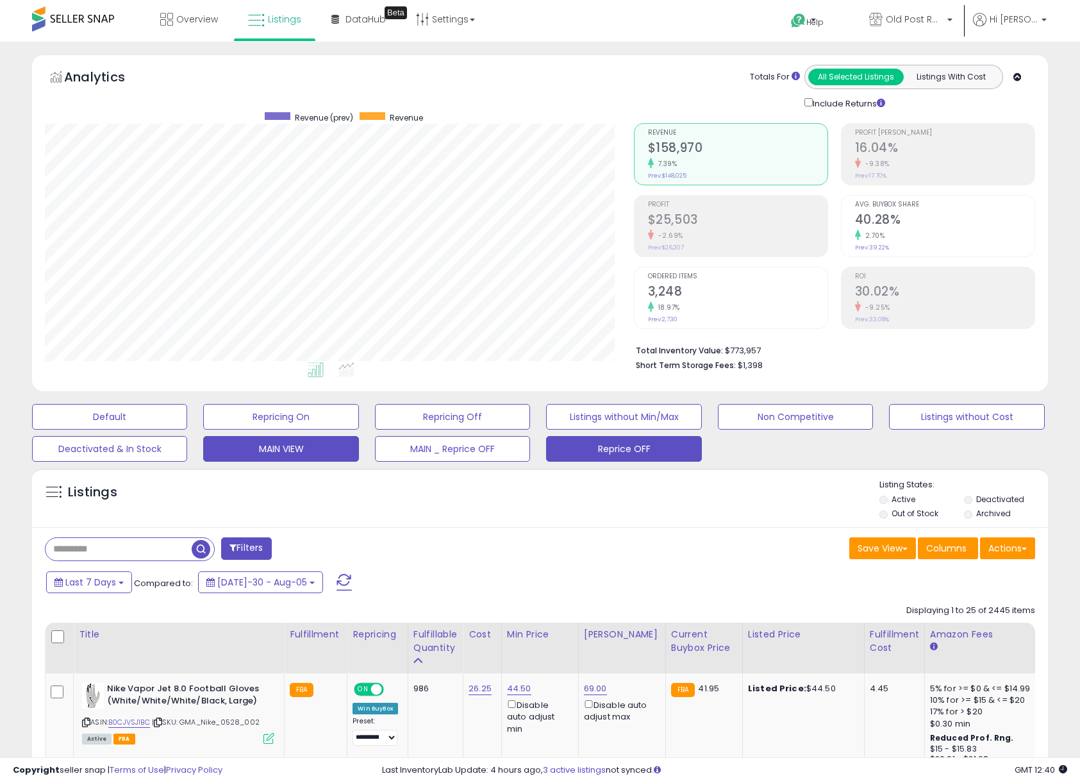
click at [187, 429] on button "MAIN VIEW" at bounding box center [109, 417] width 155 height 26
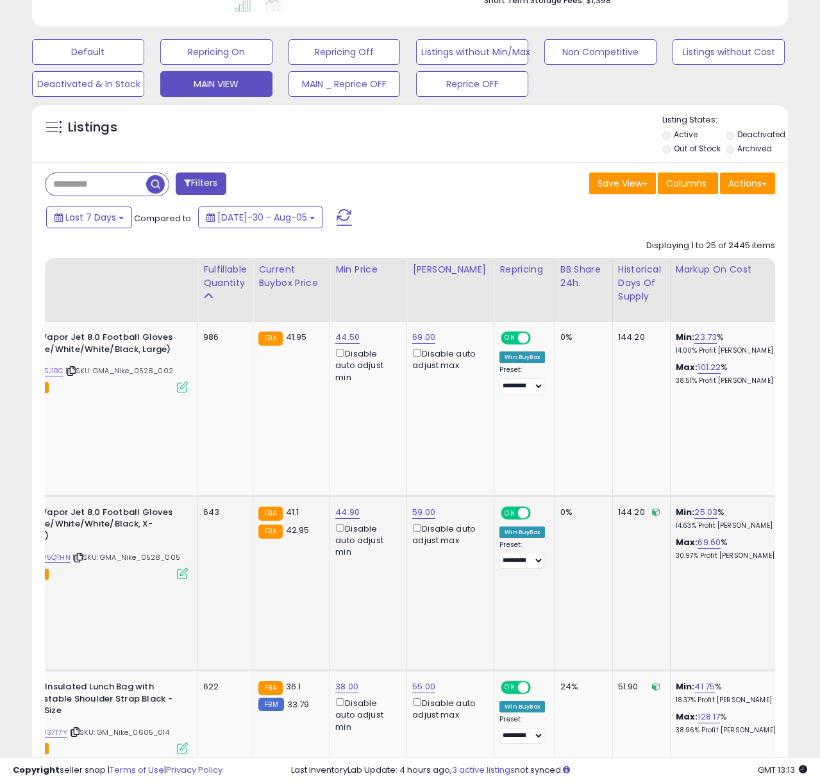
scroll to position [0, 0]
